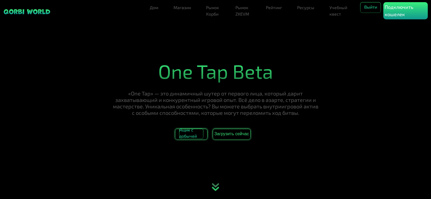
click at [187, 136] on span "Ящик с добычей" at bounding box center [191, 134] width 24 height 11
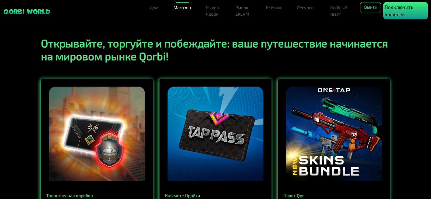
click at [393, 9] on font "Подключить кошелек" at bounding box center [399, 10] width 29 height 13
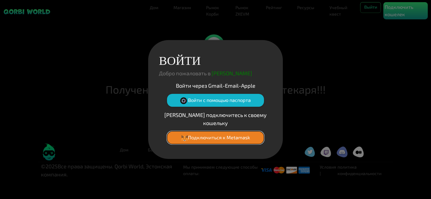
click at [205, 132] on button "Подключиться к Metamask" at bounding box center [215, 138] width 97 height 13
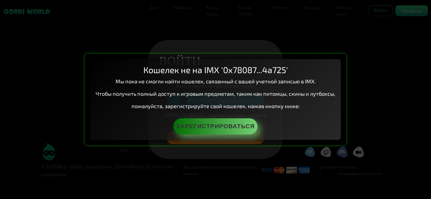
click at [347, 41] on div "Кошелек не на IMX '0x78087...4a725' Мы пока не смогли найти кошелек, связанный …" at bounding box center [215, 99] width 431 height 199
drag, startPoint x: 356, startPoint y: 37, endPoint x: 389, endPoint y: 21, distance: 37.4
click at [367, 30] on div "Кошелек не на IMX '0x78087...4a725' Мы пока не смогли найти кошелек, связанный …" at bounding box center [215, 99] width 431 height 199
drag, startPoint x: 379, startPoint y: 33, endPoint x: 371, endPoint y: 42, distance: 12.8
click at [379, 33] on div "Кошелек не на IMX '0x78087...4a725' Мы пока не смогли найти кошелек, связанный …" at bounding box center [215, 99] width 431 height 199
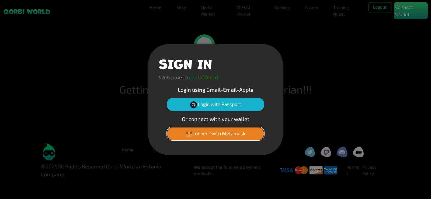
click at [220, 137] on button "Connect with Metamask" at bounding box center [215, 133] width 97 height 13
click at [218, 135] on button "Connect with Metamask" at bounding box center [215, 133] width 97 height 13
click at [226, 135] on button "Connect with Metamask" at bounding box center [215, 133] width 97 height 13
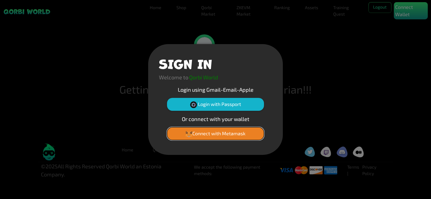
click at [228, 133] on button "Connect with Metamask" at bounding box center [215, 133] width 97 height 13
click at [320, 47] on div "SIGN IN Welcome to Qorbi World Login using Gmail-Email-Apple Login with Passpor…" at bounding box center [215, 99] width 431 height 199
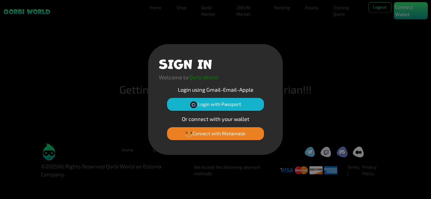
click at [361, 35] on div "SIGN IN Welcome to Qorbi World Login using Gmail-Email-Apple Login with Passpor…" at bounding box center [215, 99] width 431 height 199
click at [404, 11] on div "SIGN IN Welcome to Qorbi World Login using Gmail-Email-Apple Login with Passpor…" at bounding box center [215, 99] width 431 height 199
drag, startPoint x: 404, startPoint y: 11, endPoint x: 401, endPoint y: 13, distance: 2.9
click at [403, 14] on div "SIGN IN Welcome to Qorbi World Login using Gmail-Email-Apple Login with Passpor…" at bounding box center [215, 99] width 431 height 199
click at [186, 34] on div "SIGN IN Welcome to Qorbi World Login using Gmail-Email-Apple Login with Passpor…" at bounding box center [215, 99] width 431 height 199
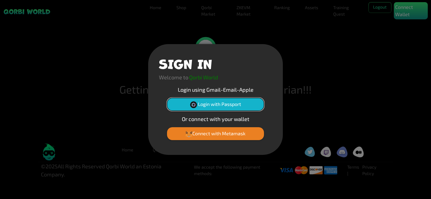
click at [211, 106] on button "Login with Passport" at bounding box center [215, 104] width 97 height 13
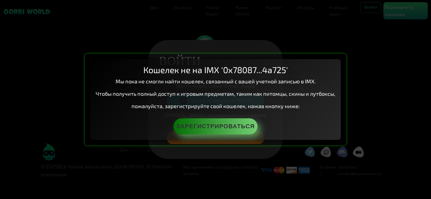
click at [316, 40] on div "Кошелек не на IMX '0x78087...4a725' Мы пока не смогли найти кошелек, связанный …" at bounding box center [215, 99] width 431 height 199
click at [353, 32] on div "Кошелек не на IMX '0x78087...4a725' Мы пока не смогли найти кошелек, связанный …" at bounding box center [215, 99] width 431 height 199
click at [385, 10] on div "Кошелек не на IMX '0x78087...4a725' Мы пока не смогли найти кошелек, связанный …" at bounding box center [215, 99] width 431 height 199
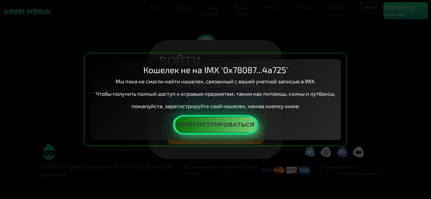
click at [215, 127] on button "Зарегистрироваться" at bounding box center [216, 125] width 84 height 16
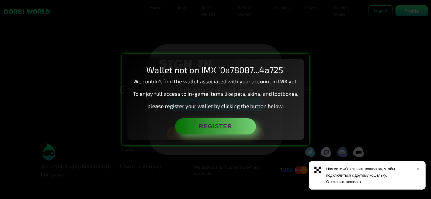
click at [269, 75] on h2 "Wallet not on IMX '0x78087...4a725'" at bounding box center [216, 70] width 166 height 10
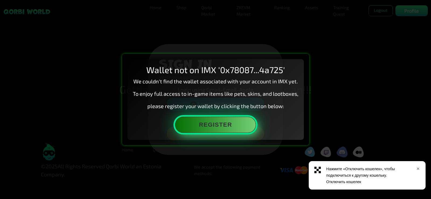
click at [223, 131] on button "Register" at bounding box center [215, 125] width 81 height 16
